Goal: Feedback & Contribution: Contribute content

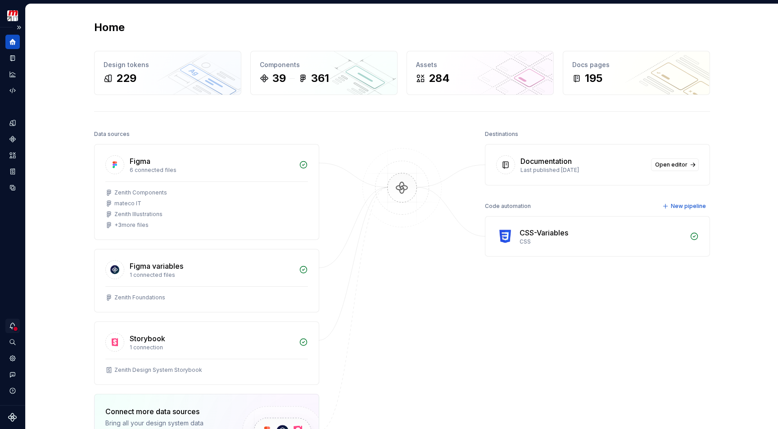
click at [12, 330] on icon "Notifications" at bounding box center [13, 326] width 8 height 8
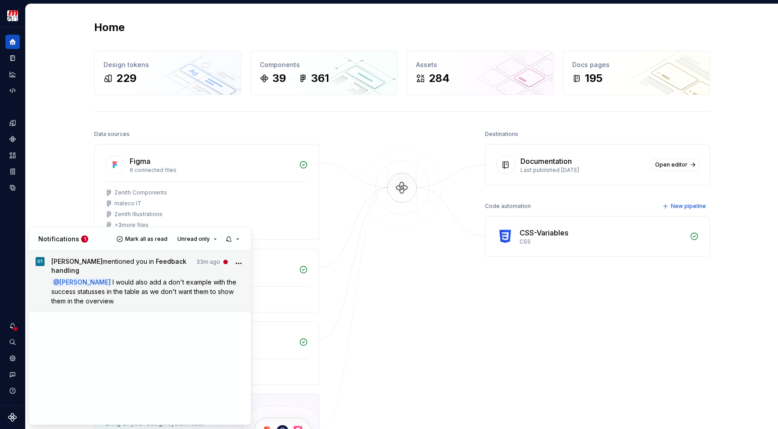
click at [137, 279] on span "I would also add a don't example with the success statusses in the table as we …" at bounding box center [144, 291] width 187 height 27
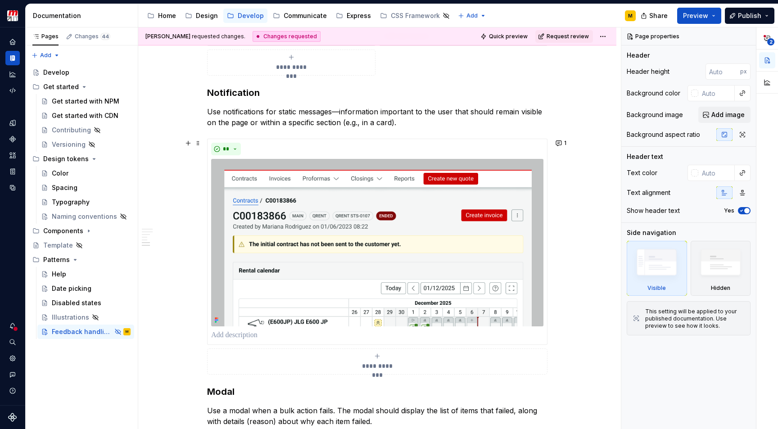
scroll to position [700, 0]
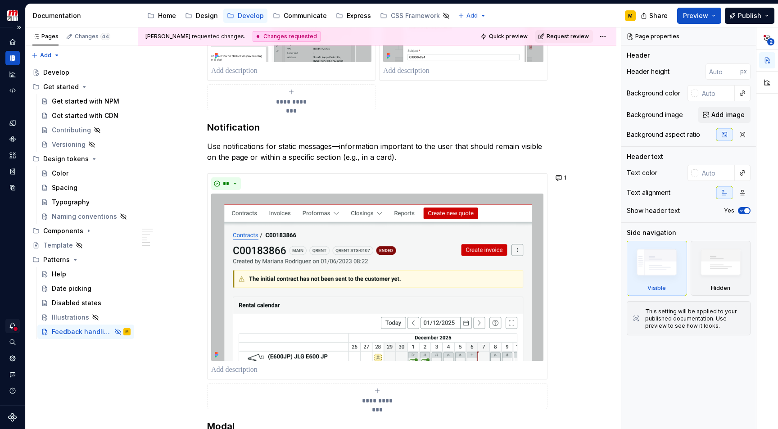
click at [12, 330] on icon "Notifications" at bounding box center [13, 326] width 8 height 8
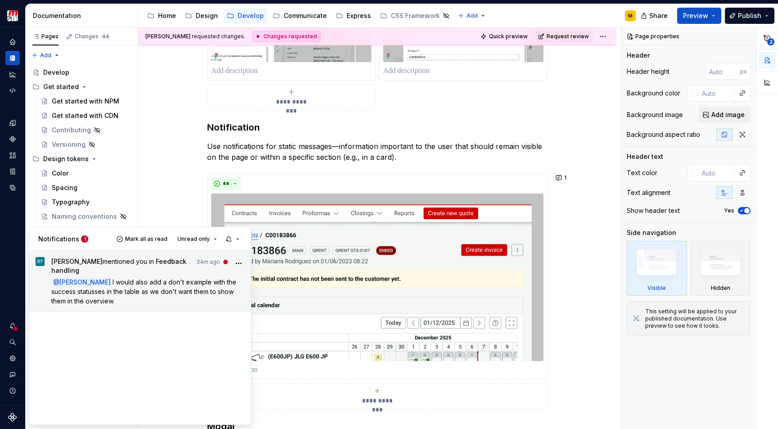
click at [130, 296] on p "@ [PERSON_NAME] would also add a don't example with the success statusses in th…" at bounding box center [148, 291] width 194 height 28
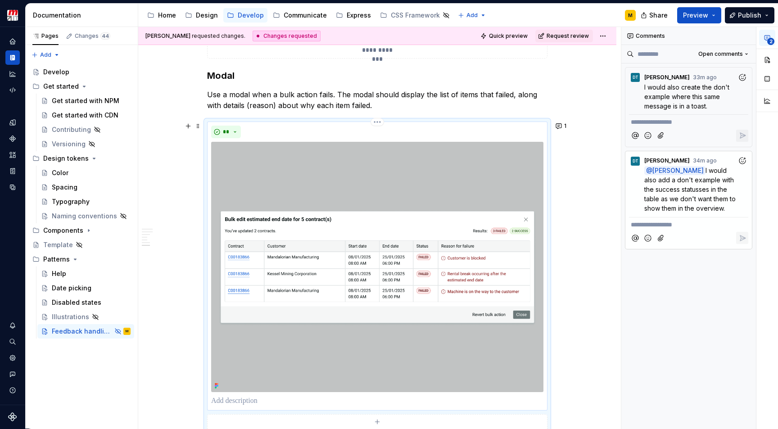
scroll to position [973, 0]
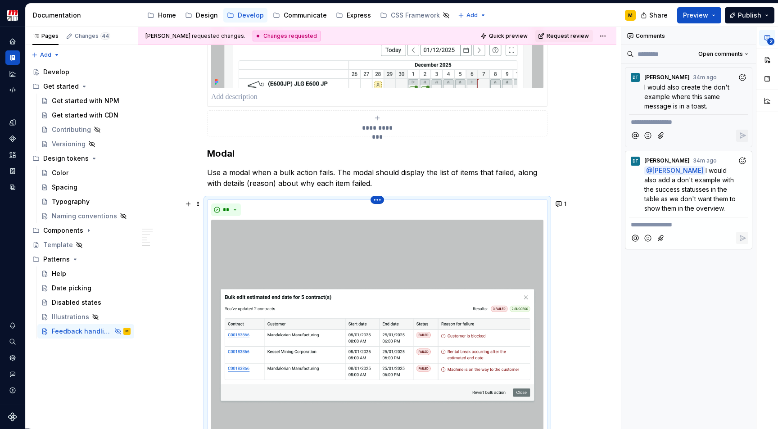
click at [380, 203] on html "Zenith Design System M Design system data Documentation Accessibility guide for…" at bounding box center [389, 214] width 778 height 429
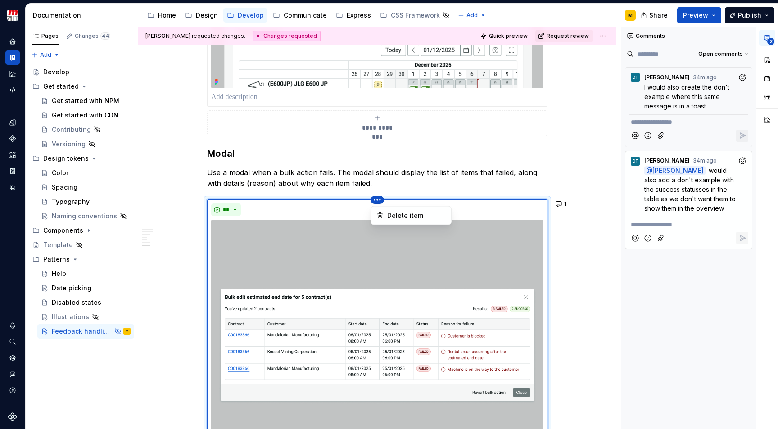
click at [553, 241] on html "Zenith Design System M Design system data Documentation Accessibility guide for…" at bounding box center [389, 214] width 778 height 429
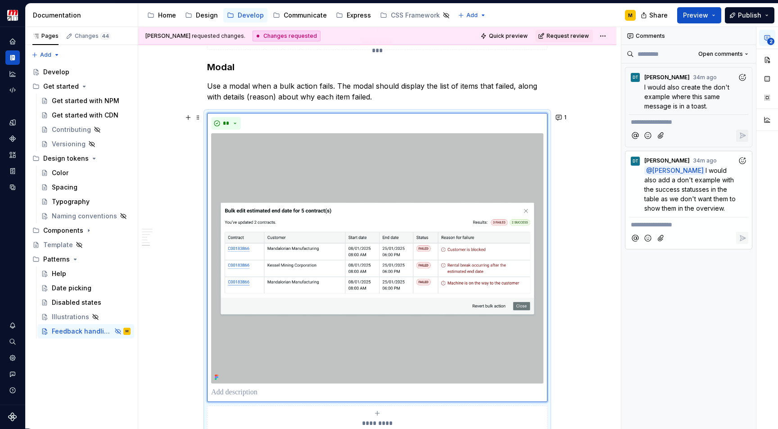
scroll to position [1060, 0]
click at [485, 246] on img at bounding box center [377, 258] width 332 height 250
click at [702, 100] on span "I would also create the don't example where this same message is in a toast." at bounding box center [687, 96] width 87 height 27
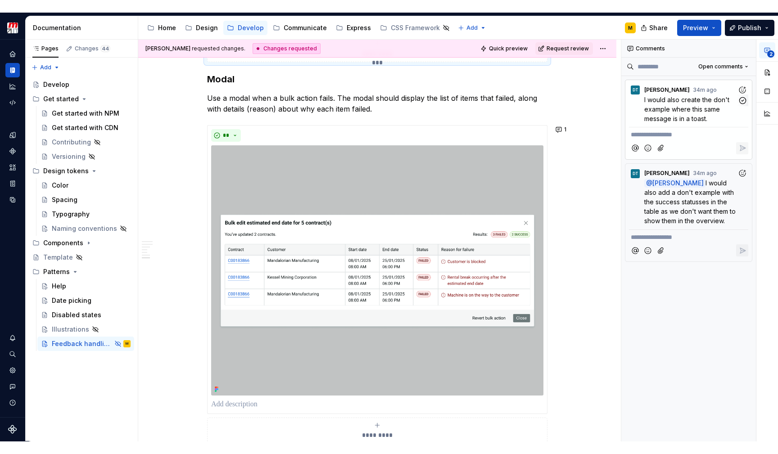
scroll to position [801, 0]
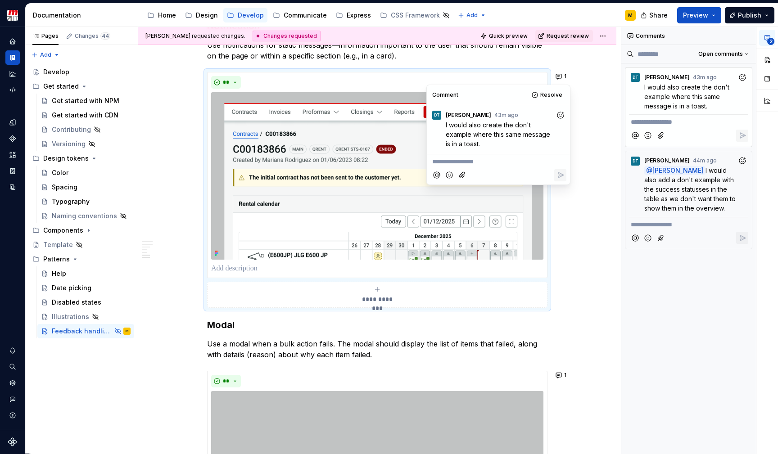
click at [587, 264] on div "**********" at bounding box center [377, 105] width 478 height 1506
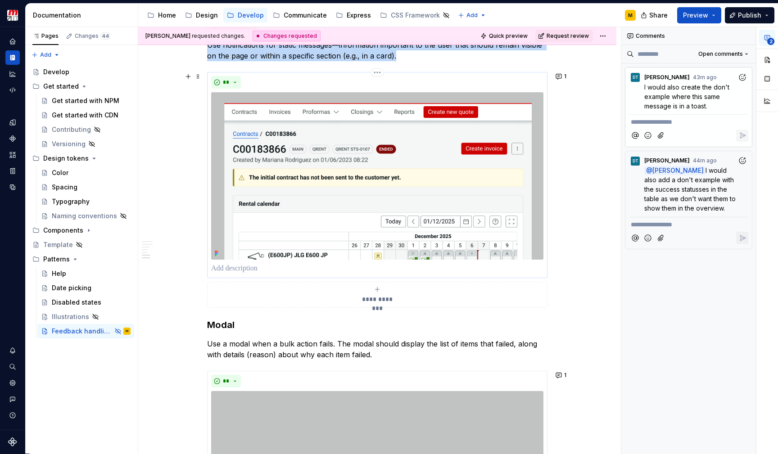
click at [474, 231] on img at bounding box center [377, 176] width 332 height 168
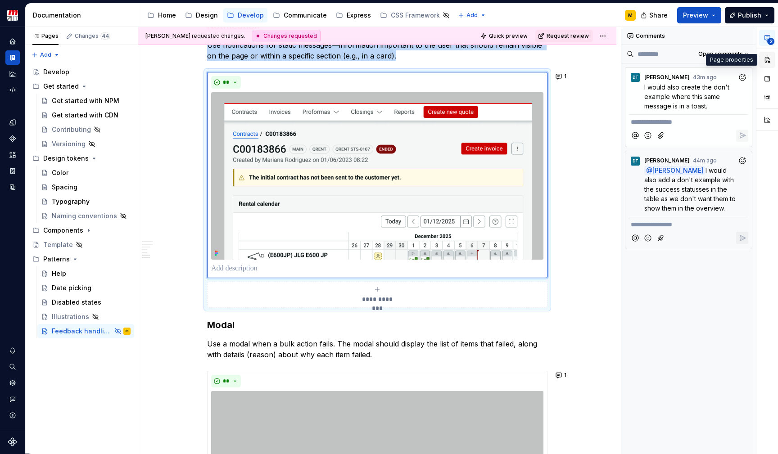
click at [771, 63] on button "button" at bounding box center [767, 60] width 16 height 16
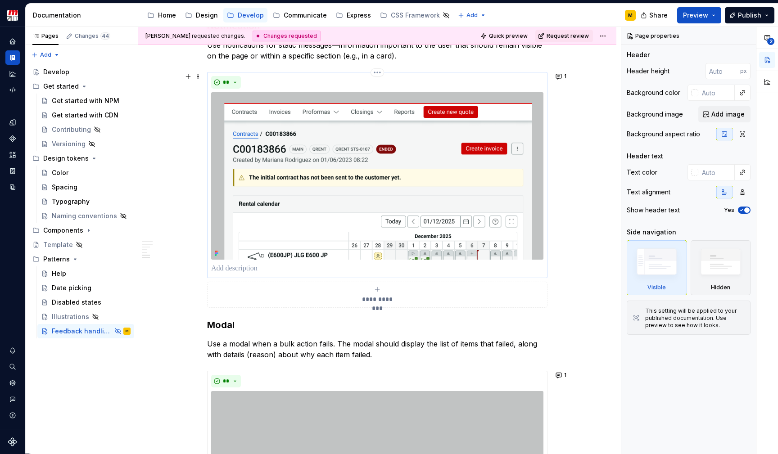
click at [483, 181] on img at bounding box center [377, 176] width 332 height 168
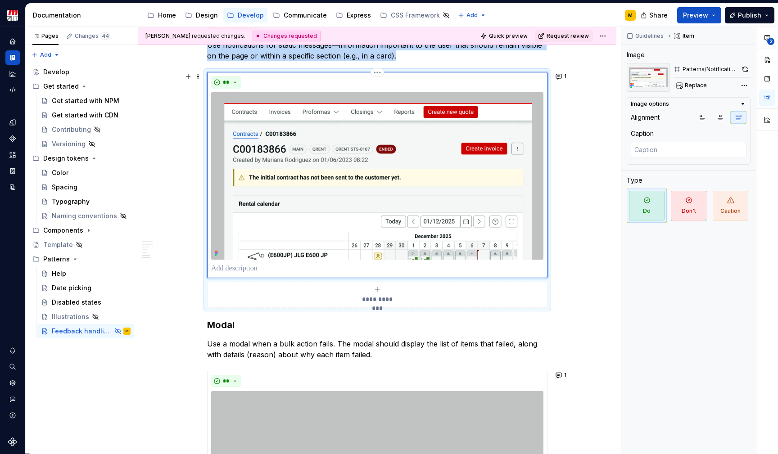
click at [495, 168] on img at bounding box center [377, 176] width 332 height 168
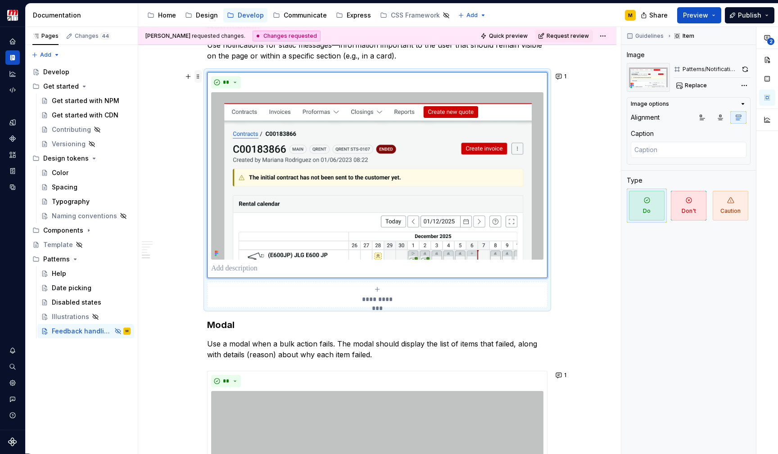
click at [197, 79] on span at bounding box center [198, 76] width 7 height 13
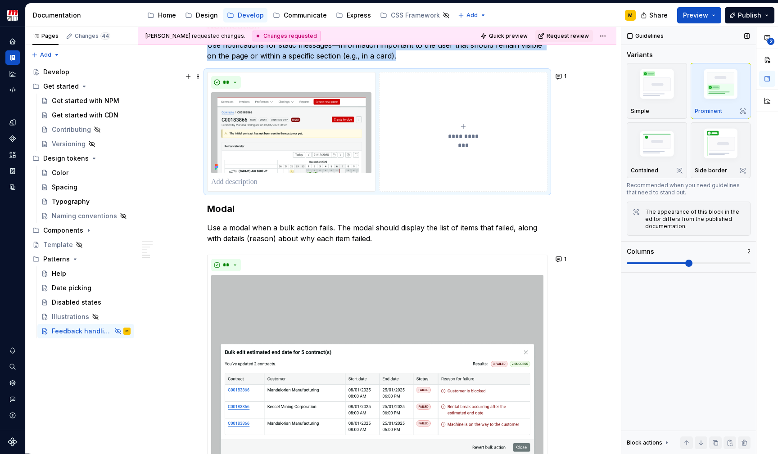
click at [660, 264] on span at bounding box center [689, 263] width 124 height 7
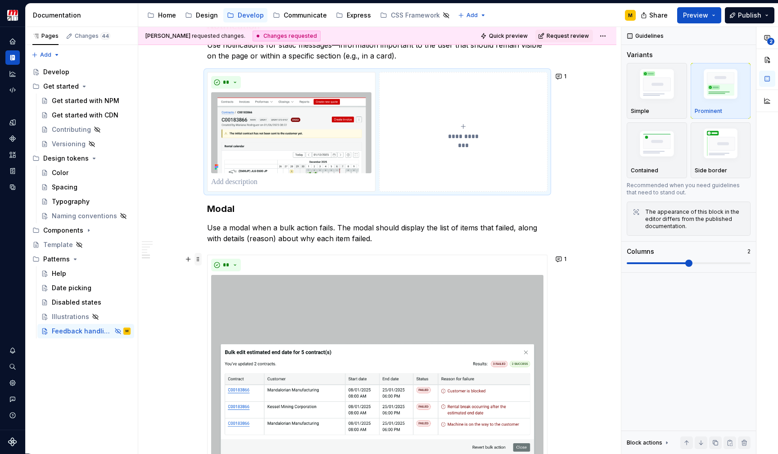
click at [196, 262] on span at bounding box center [198, 259] width 7 height 13
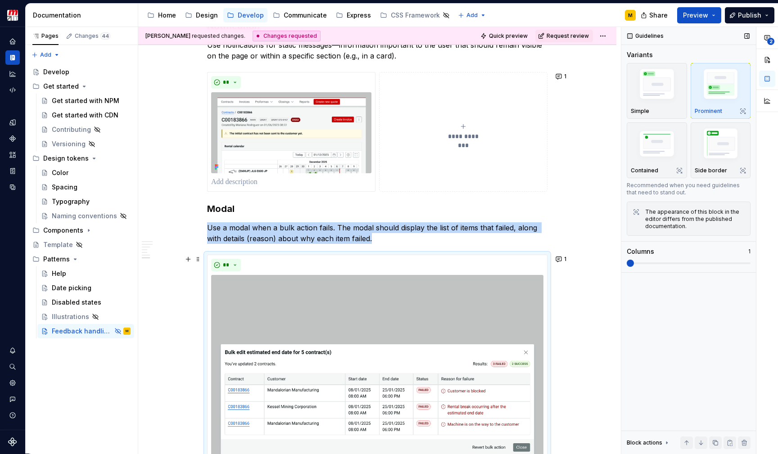
scroll to position [920, 0]
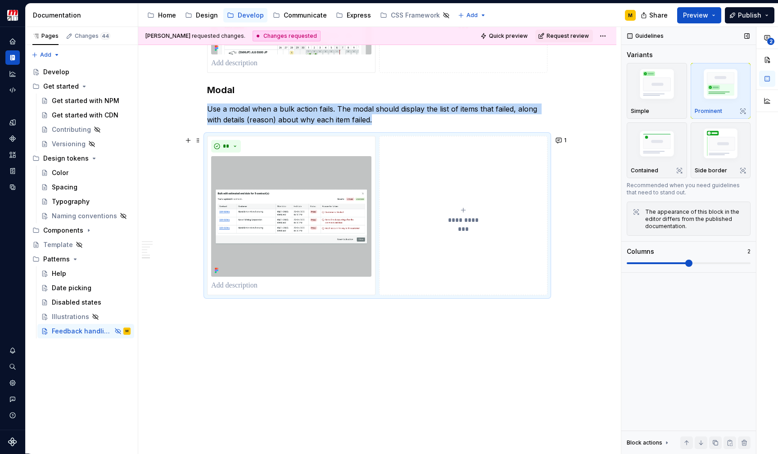
click at [666, 263] on span at bounding box center [689, 263] width 124 height 7
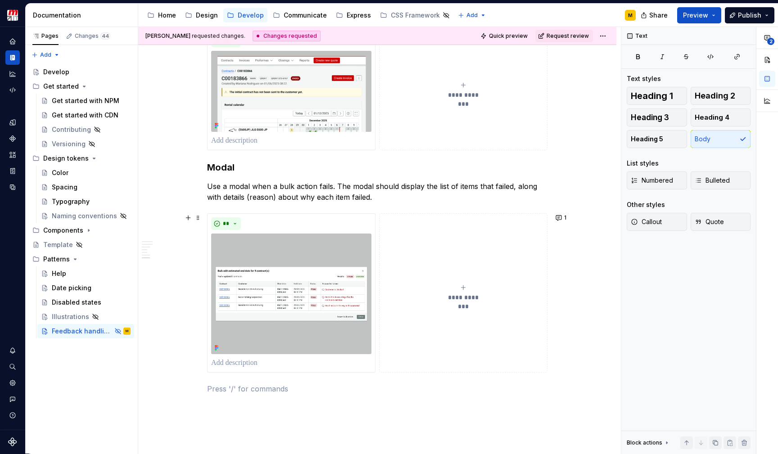
scroll to position [768, 0]
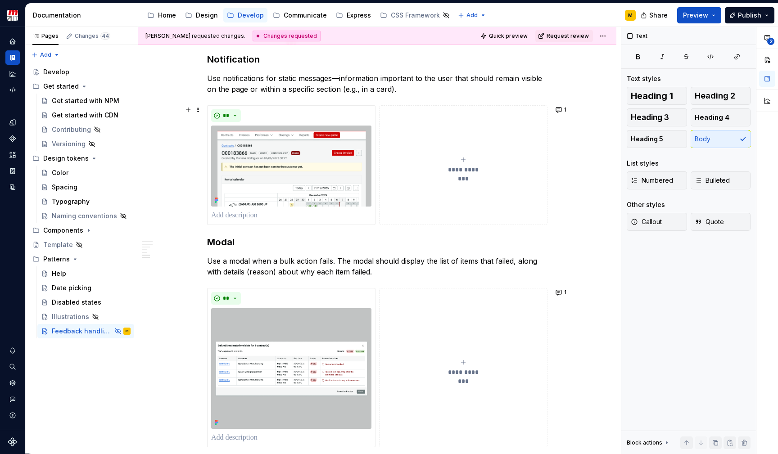
click at [465, 161] on icon "submit" at bounding box center [463, 159] width 7 height 7
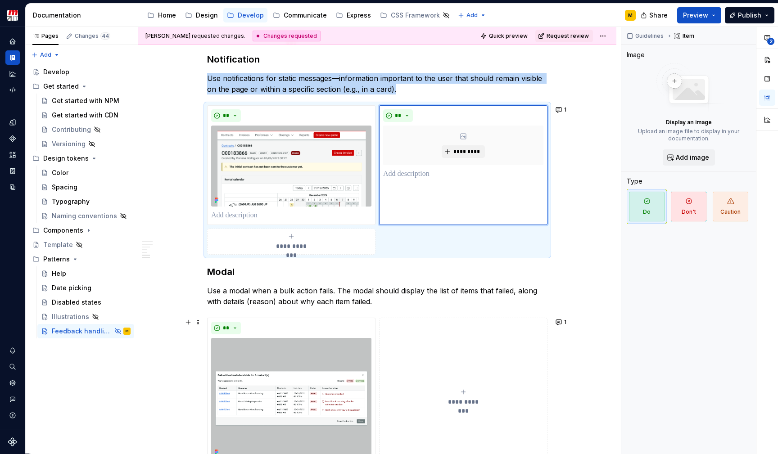
click at [460, 396] on div "**********" at bounding box center [463, 398] width 160 height 18
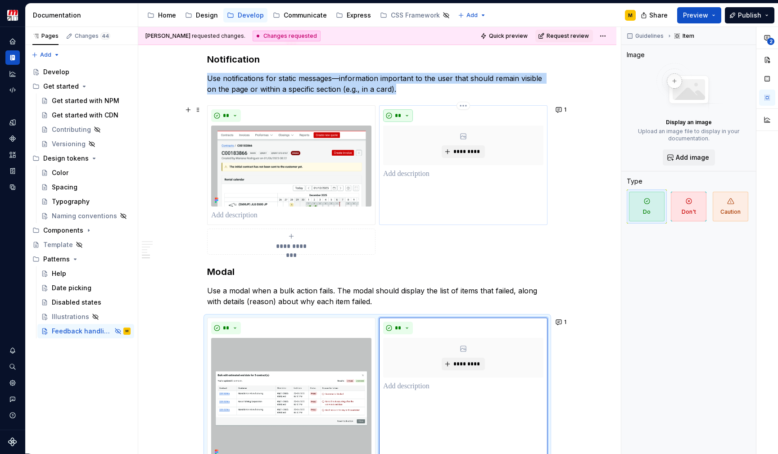
click at [407, 117] on button "**" at bounding box center [398, 115] width 30 height 13
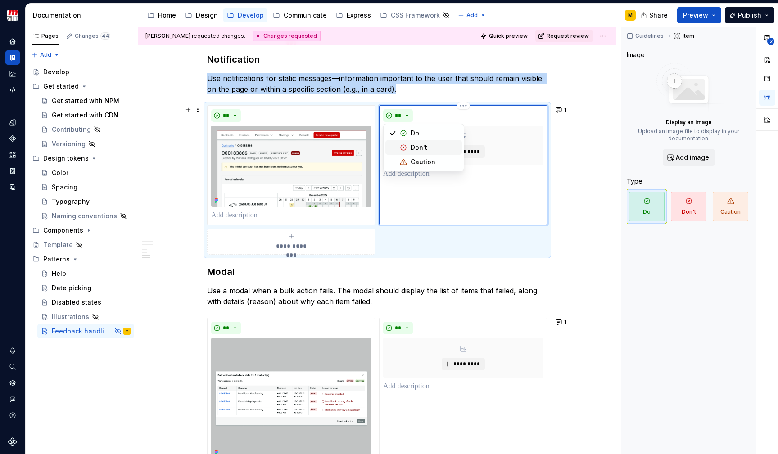
click at [421, 150] on div "Don't" at bounding box center [419, 147] width 17 height 9
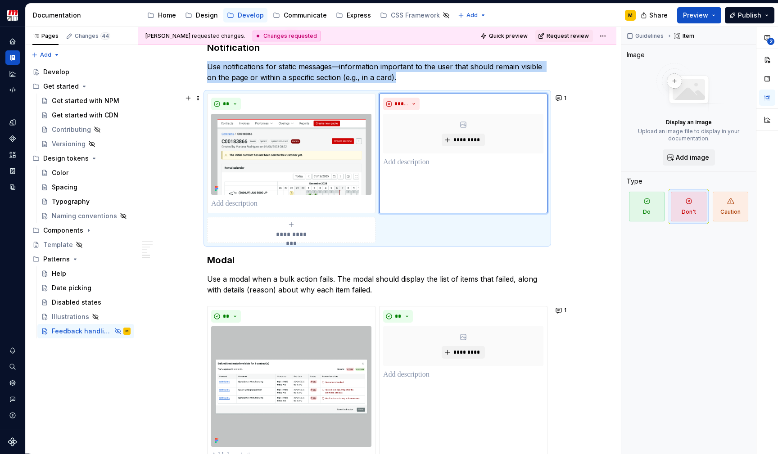
scroll to position [801, 0]
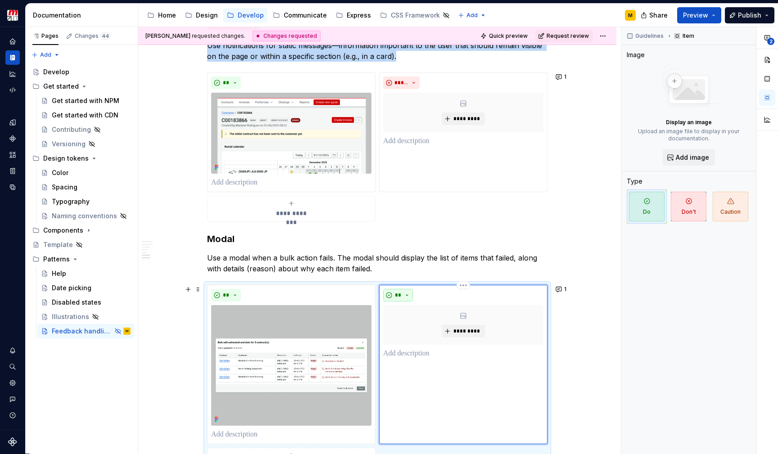
click at [408, 295] on button "**" at bounding box center [398, 295] width 30 height 13
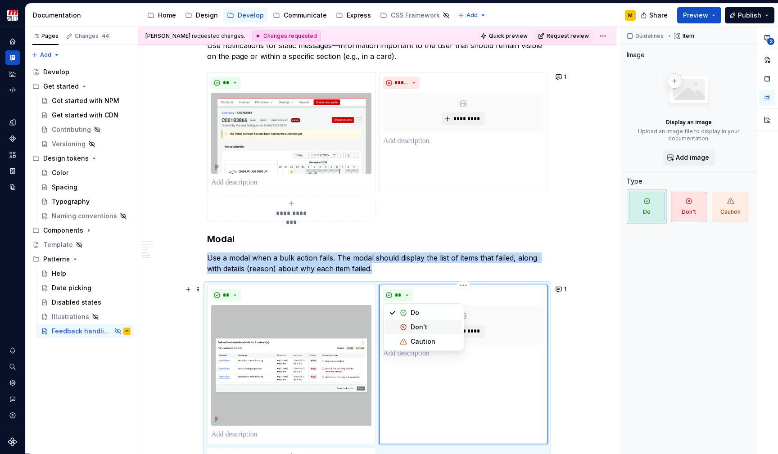
click at [404, 326] on div "Suggestions" at bounding box center [403, 327] width 7 height 7
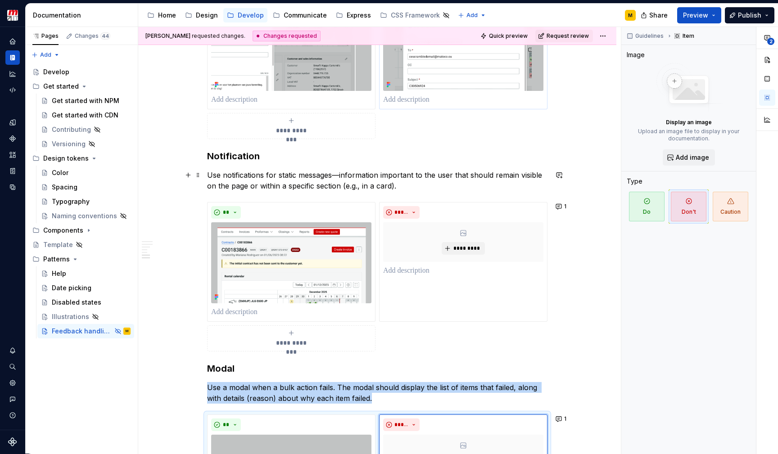
scroll to position [775, 0]
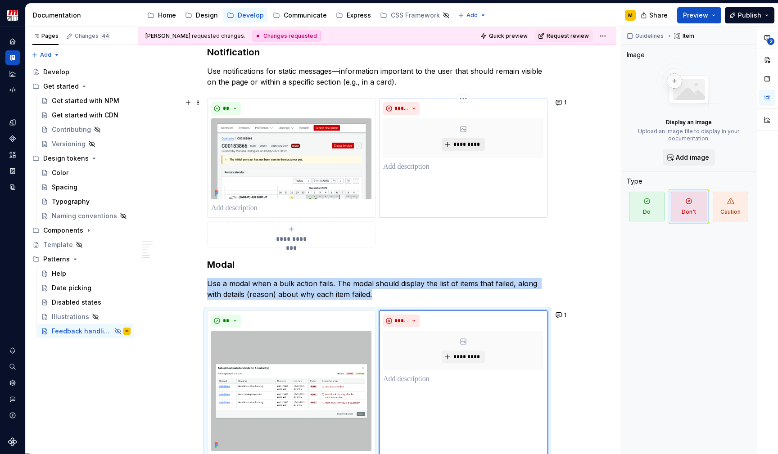
click at [469, 143] on span "*********" at bounding box center [466, 144] width 27 height 7
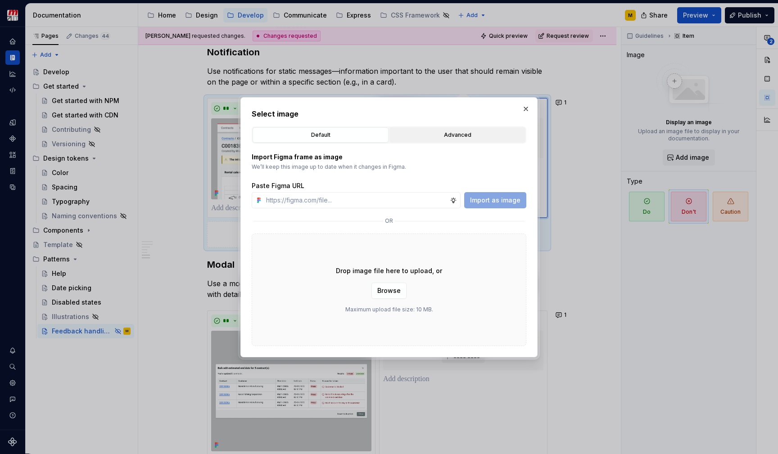
click at [449, 132] on div "Advanced" at bounding box center [458, 135] width 130 height 9
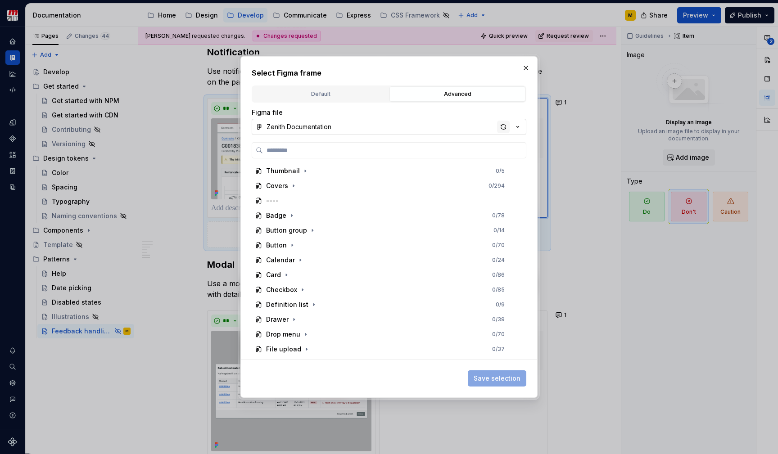
click at [503, 128] on div "button" at bounding box center [503, 127] width 13 height 13
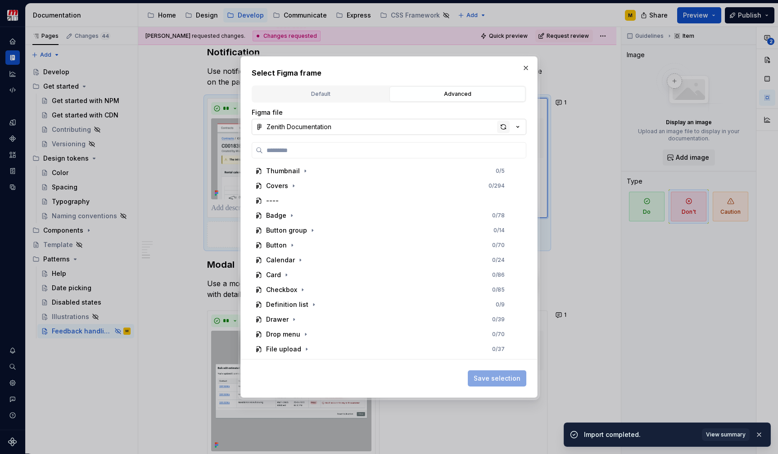
click at [503, 130] on div "button" at bounding box center [503, 127] width 13 height 13
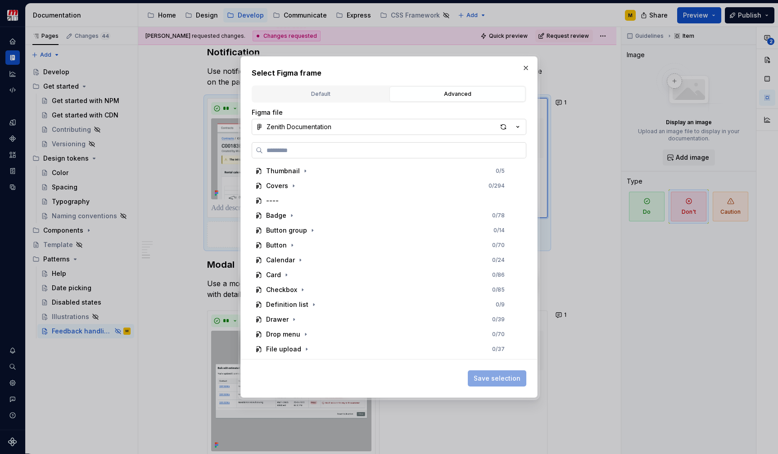
type textarea "*"
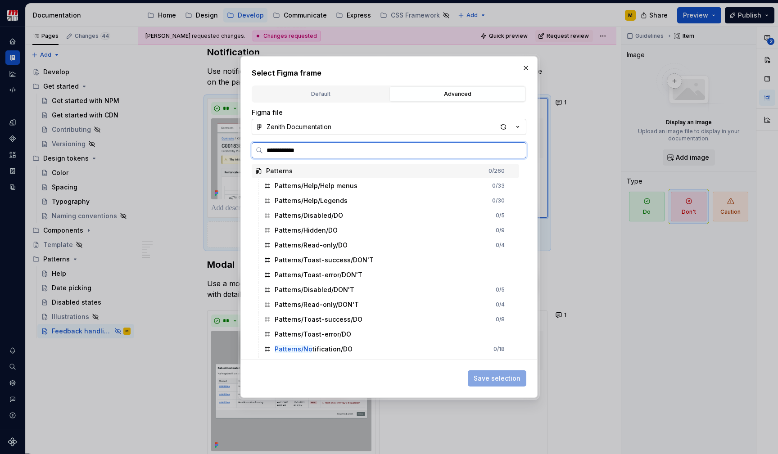
type input "**********"
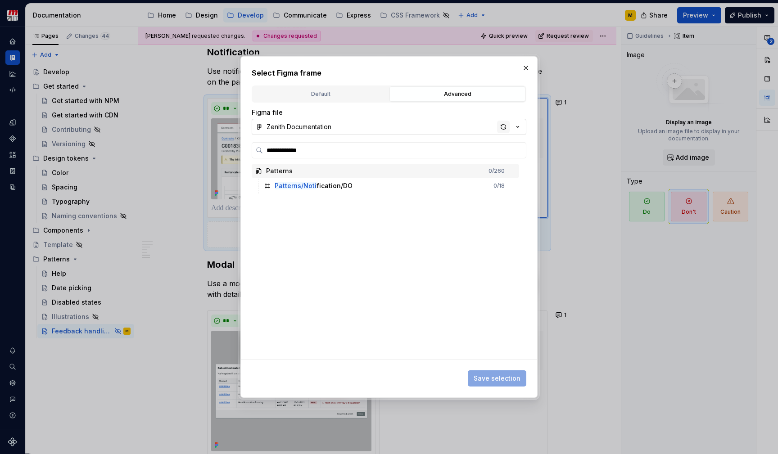
click at [500, 128] on div "button" at bounding box center [503, 127] width 13 height 13
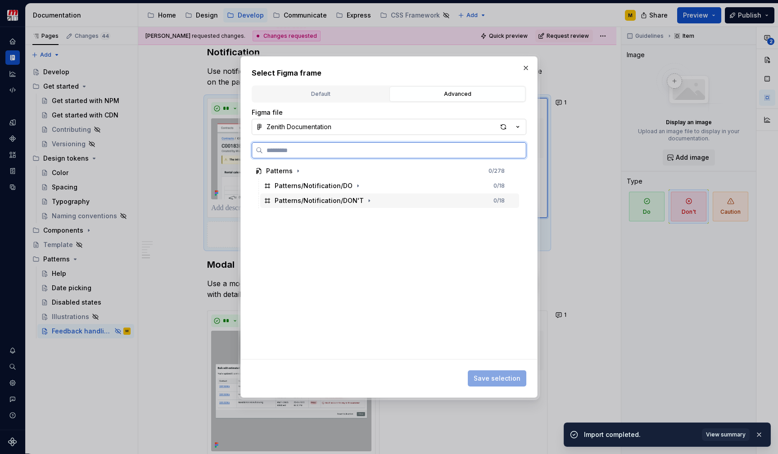
click at [335, 202] on div "Patterns/Notification/DON'T" at bounding box center [319, 200] width 89 height 9
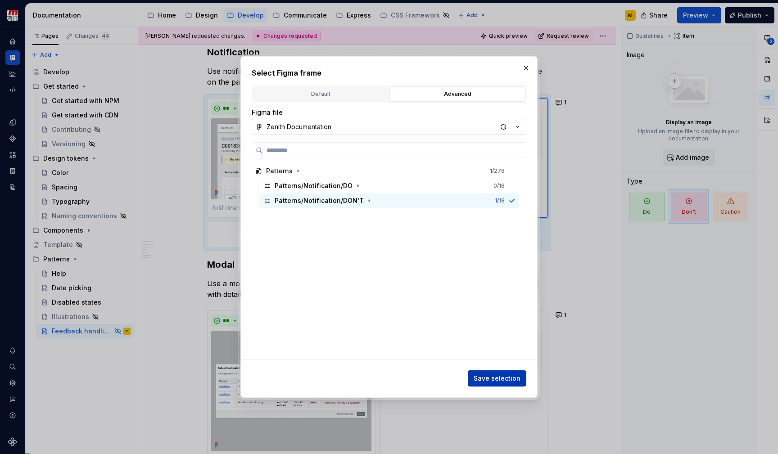
click at [505, 375] on span "Save selection" at bounding box center [497, 378] width 47 height 9
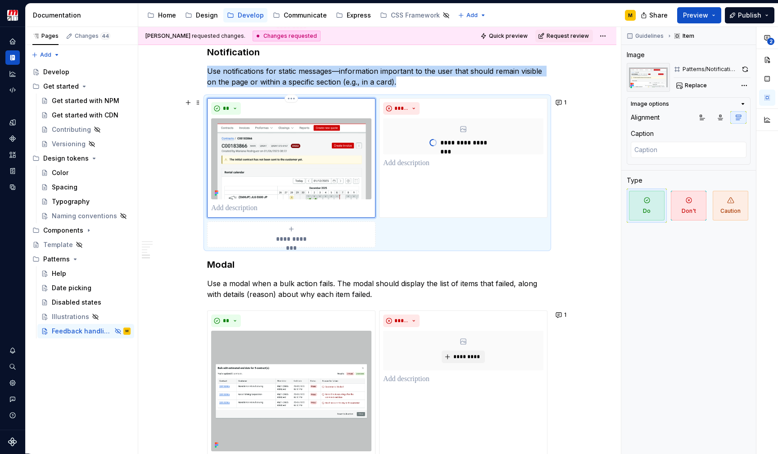
click at [341, 160] on img at bounding box center [291, 158] width 160 height 81
click at [744, 73] on button "button" at bounding box center [745, 69] width 11 height 13
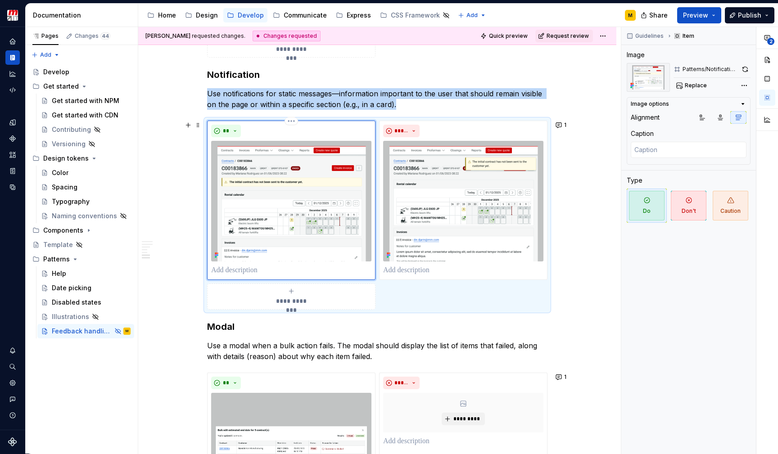
scroll to position [753, 0]
click at [591, 220] on div "**********" at bounding box center [377, 66] width 478 height 1330
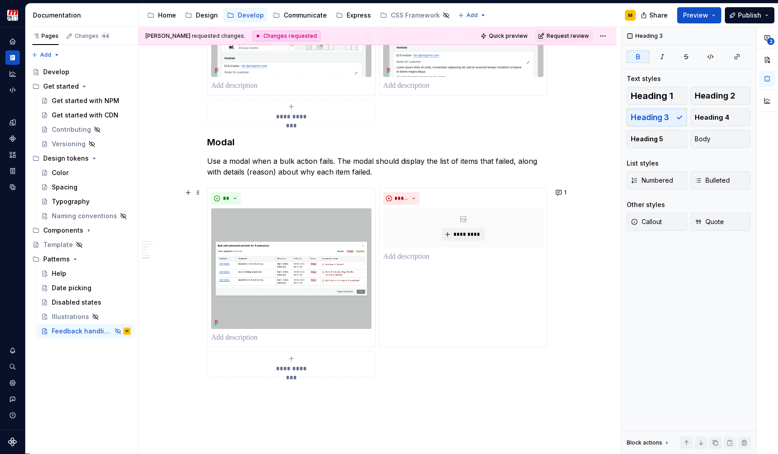
scroll to position [952, 0]
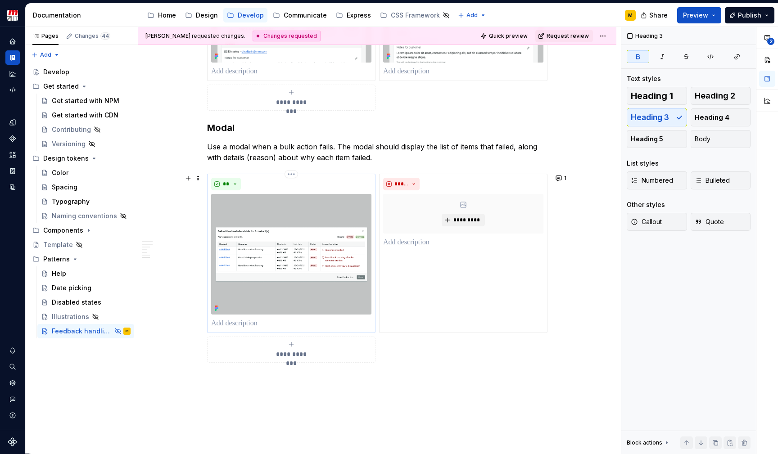
click at [317, 219] on img at bounding box center [291, 254] width 160 height 121
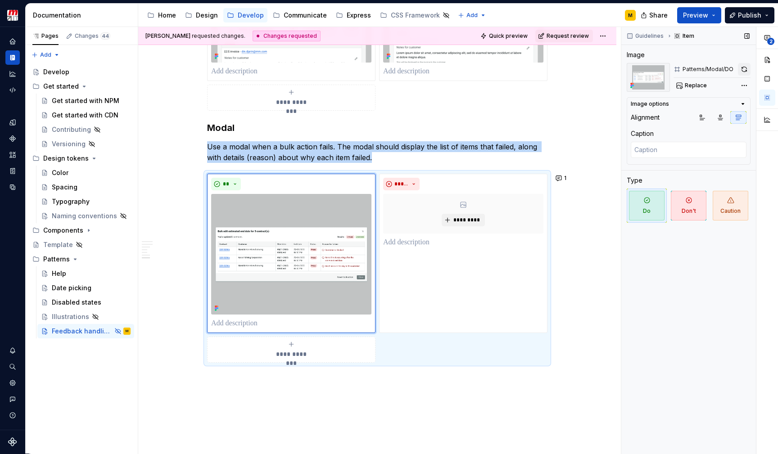
click at [744, 71] on button "button" at bounding box center [744, 69] width 13 height 13
click at [463, 219] on span "*********" at bounding box center [466, 220] width 27 height 7
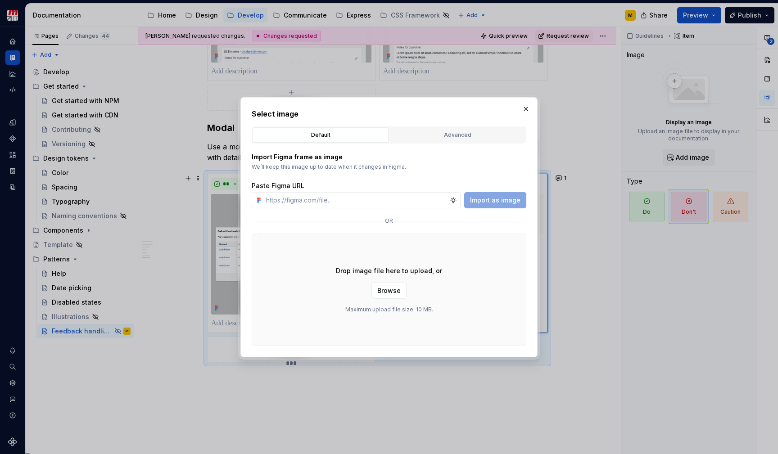
type textarea "*"
click at [476, 144] on div "Import Figma frame as image We’ll keep this image up to date when it changes in…" at bounding box center [389, 245] width 275 height 203
click at [476, 133] on div "Advanced" at bounding box center [458, 135] width 130 height 9
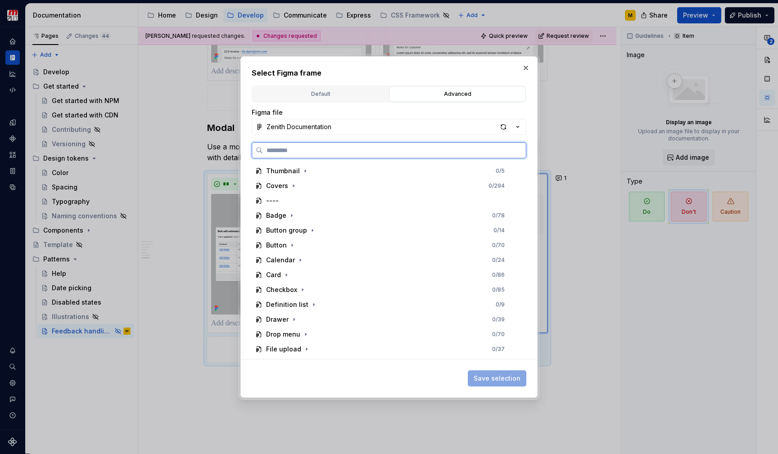
click at [431, 146] on input "search" at bounding box center [394, 150] width 263 height 9
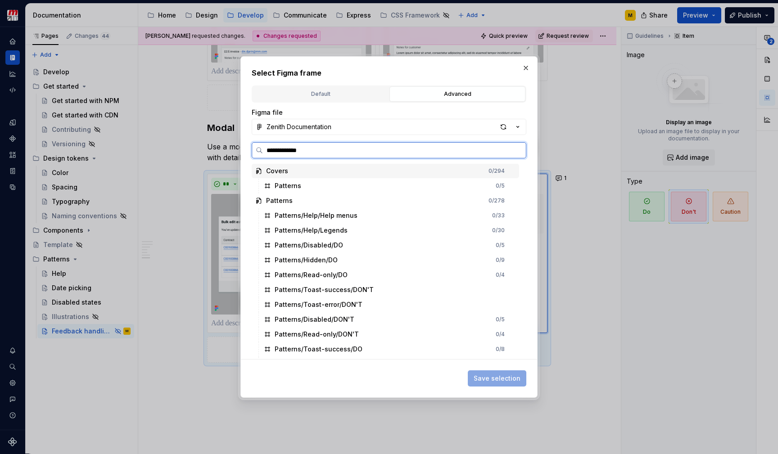
type input "**********"
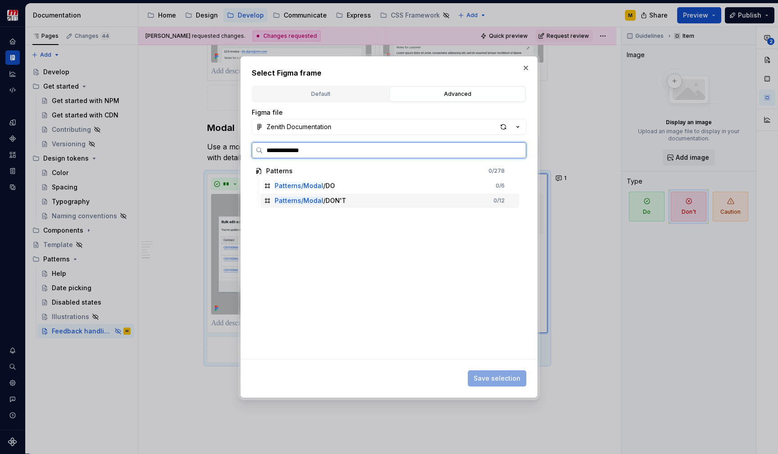
click at [388, 197] on div "Patterns/Modal /DON'T 0 / 12" at bounding box center [389, 201] width 259 height 14
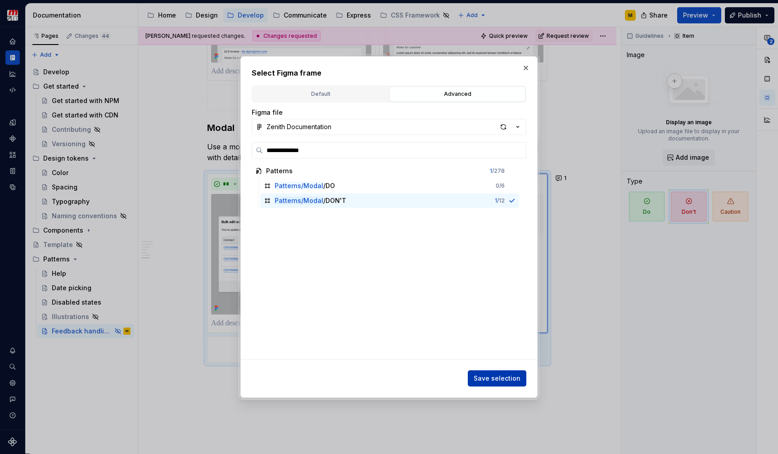
click at [480, 383] on span "Save selection" at bounding box center [497, 378] width 47 height 9
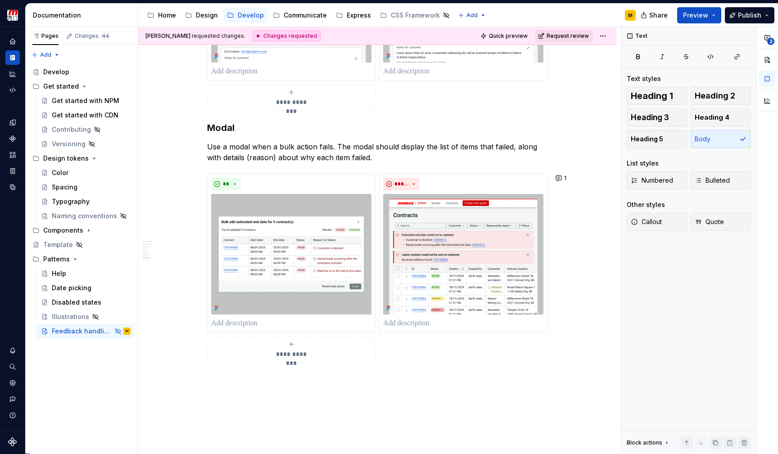
click at [576, 34] on span "Request review" at bounding box center [568, 35] width 42 height 7
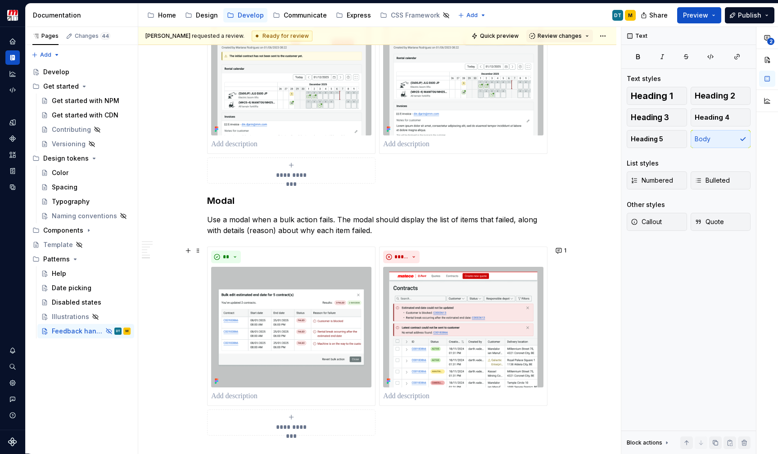
scroll to position [798, 0]
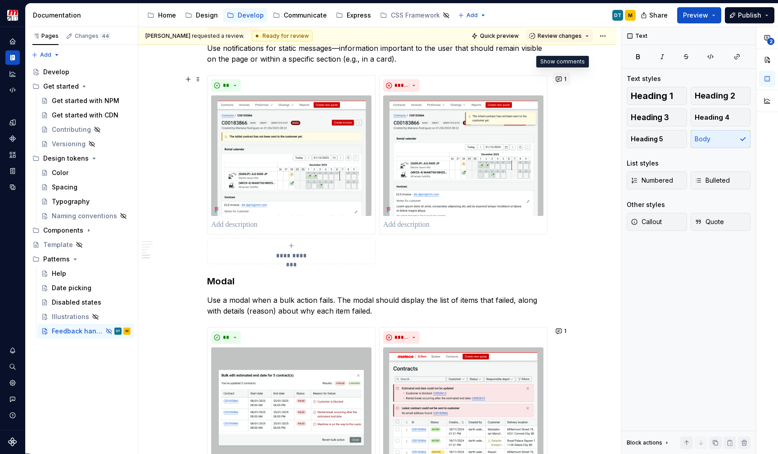
click at [565, 77] on span "1" at bounding box center [565, 79] width 2 height 7
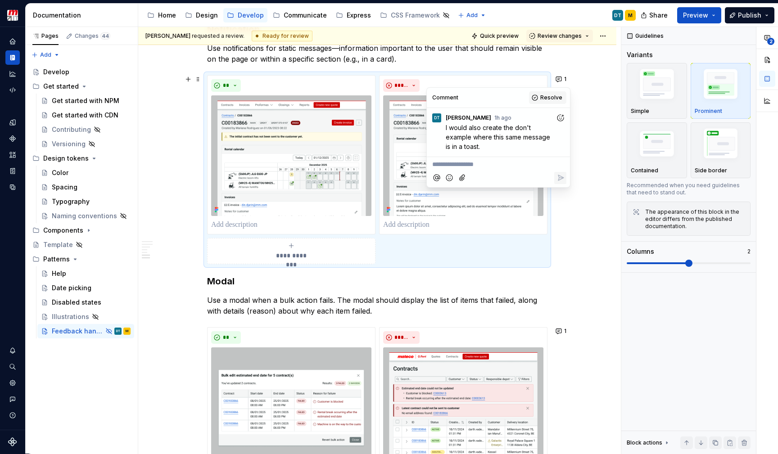
click at [545, 96] on span "Resolve" at bounding box center [551, 97] width 22 height 7
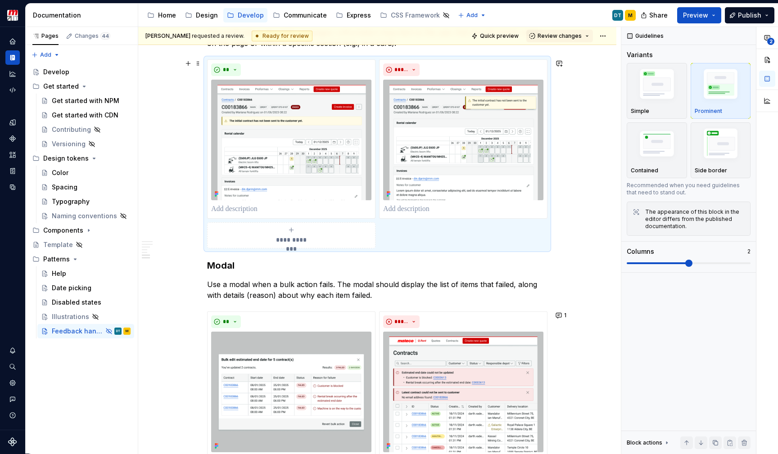
scroll to position [853, 0]
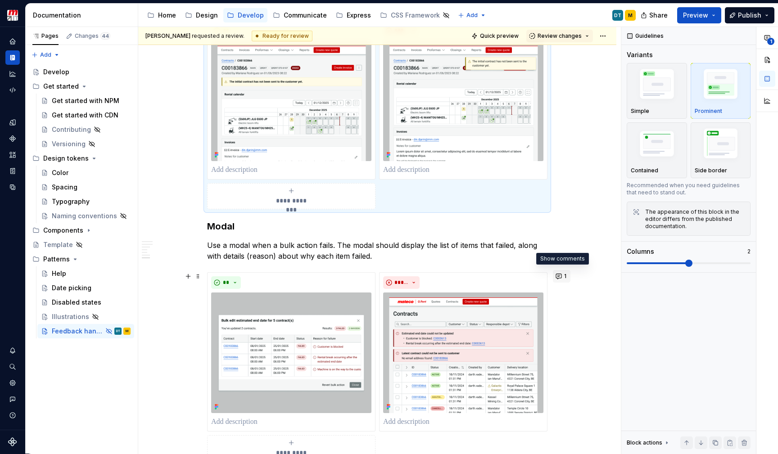
click at [562, 275] on button "1" at bounding box center [562, 276] width 18 height 13
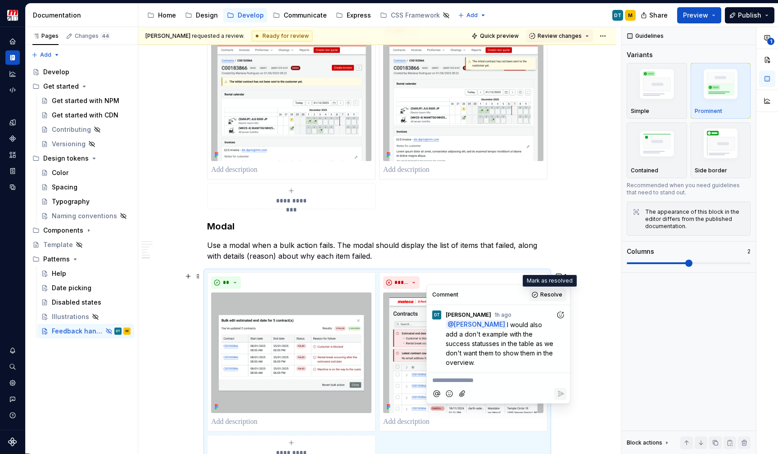
click at [539, 292] on button "Resolve" at bounding box center [547, 295] width 37 height 13
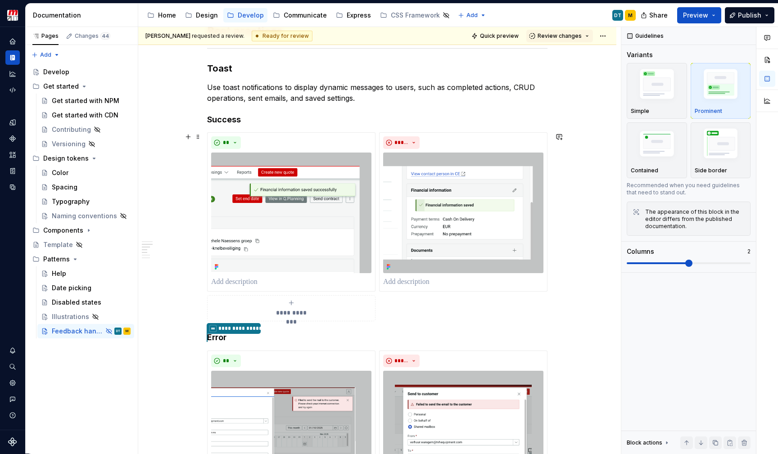
scroll to position [0, 0]
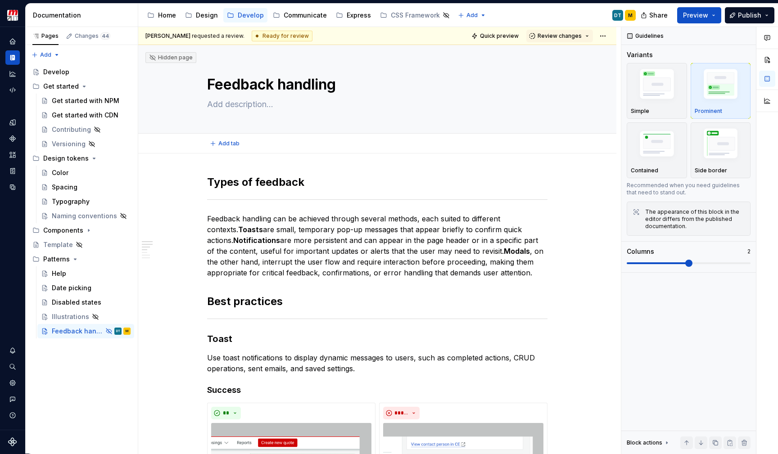
type textarea "*"
